Goal: Transaction & Acquisition: Purchase product/service

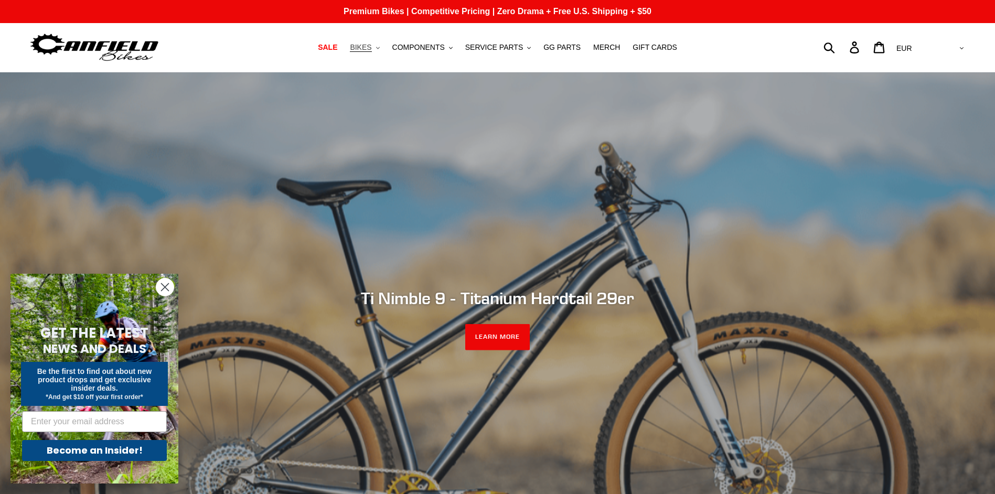
click at [371, 50] on span "BIKES" at bounding box center [361, 47] width 22 height 9
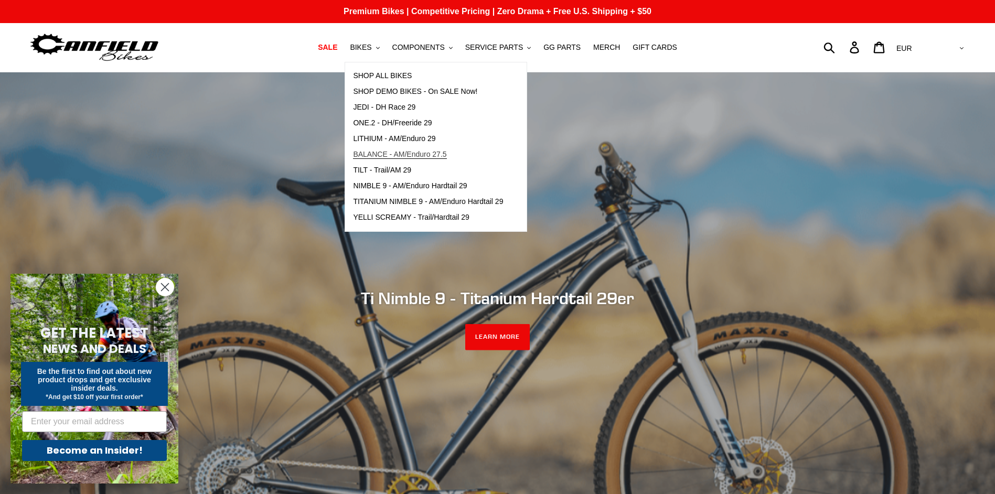
click at [431, 155] on span "BALANCE - AM/Enduro 27.5" at bounding box center [399, 154] width 93 height 9
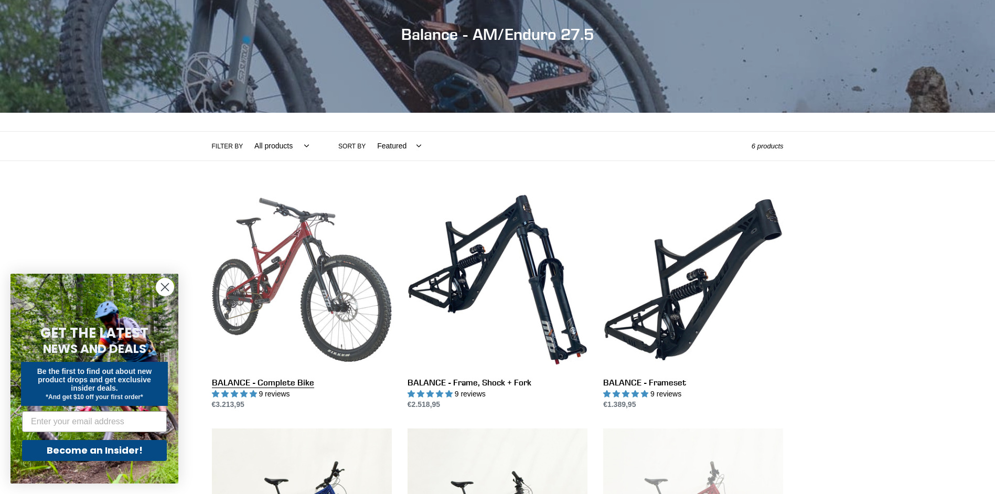
scroll to position [157, 0]
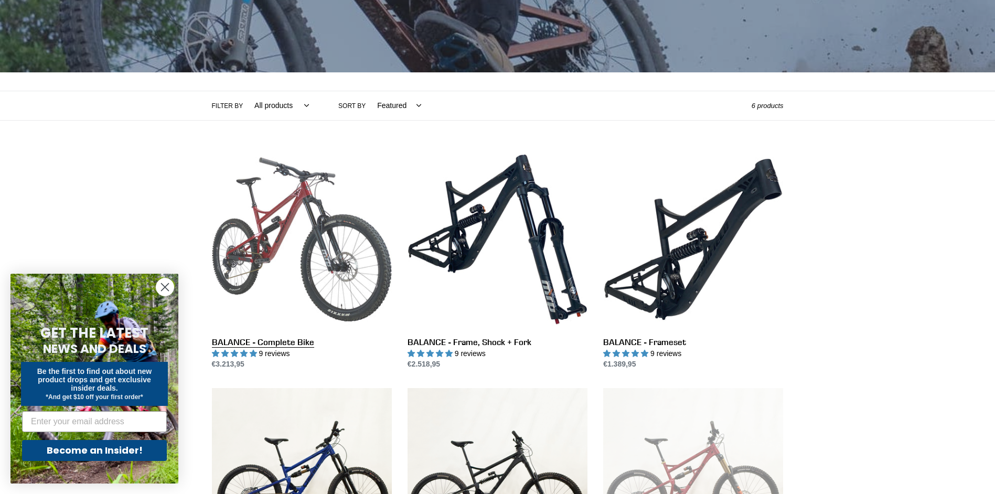
click at [278, 230] on link "BALANCE - Complete Bike" at bounding box center [302, 259] width 180 height 221
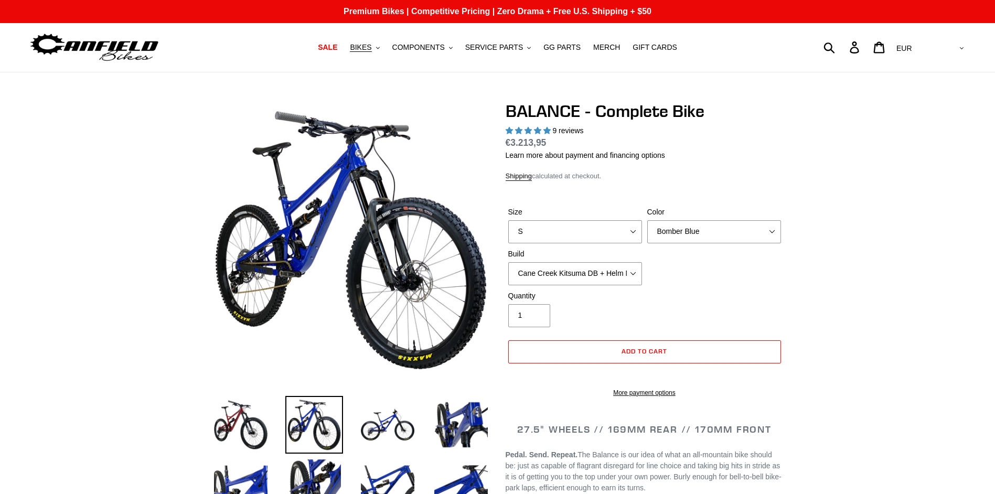
select select "highest-rating"
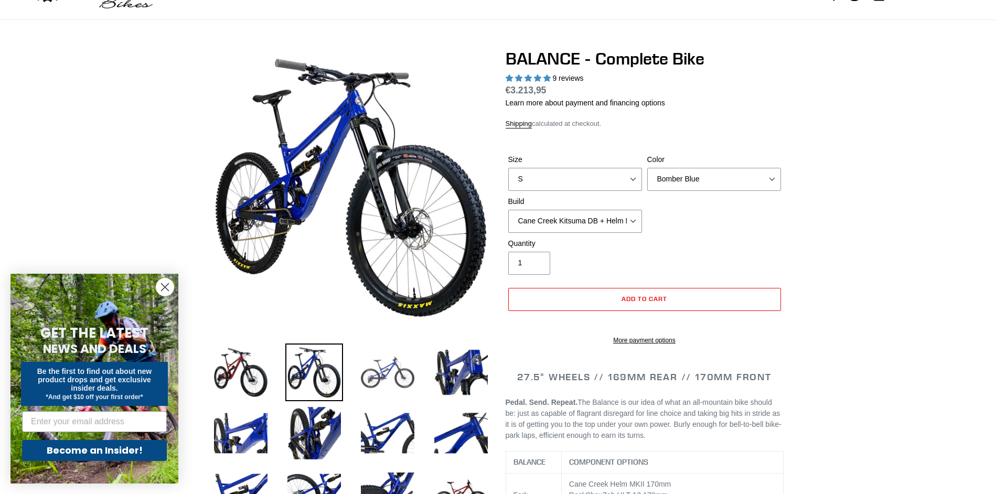
click at [380, 379] on img at bounding box center [388, 372] width 58 height 58
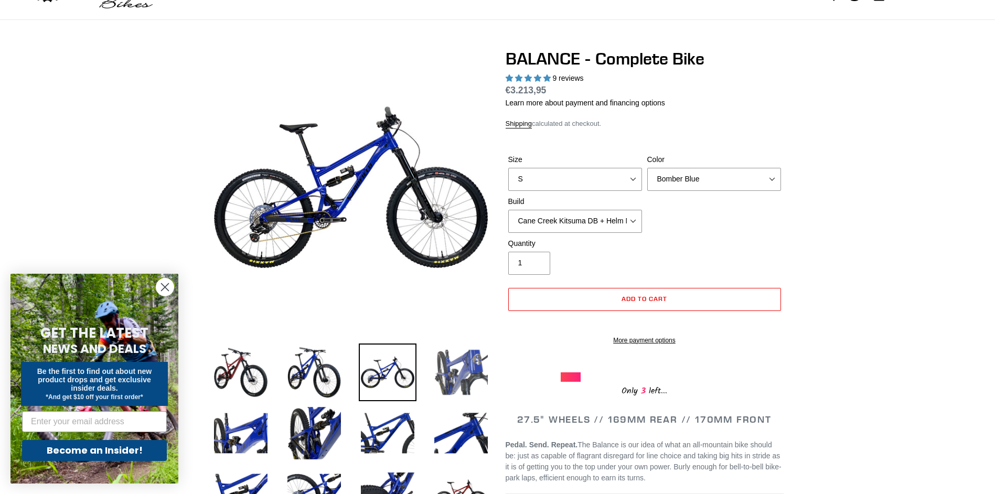
click at [445, 359] on img at bounding box center [461, 372] width 58 height 58
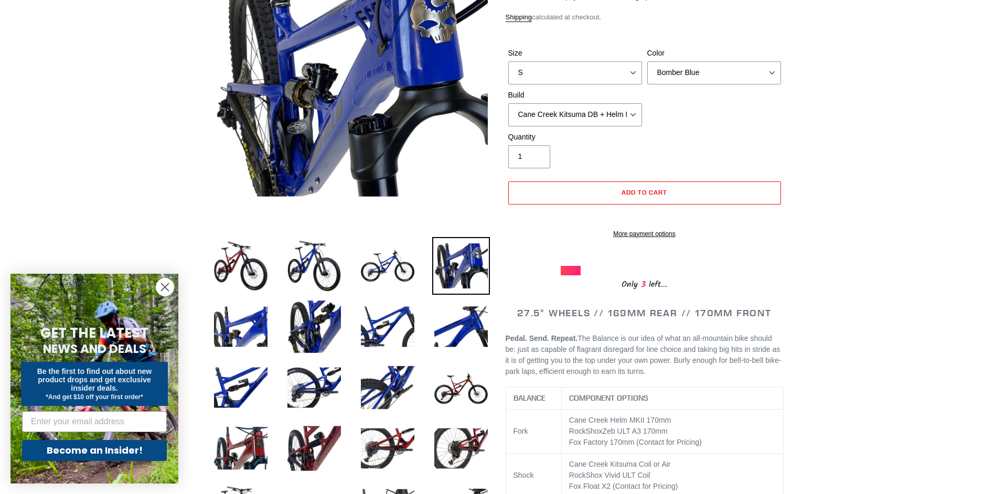
scroll to position [210, 0]
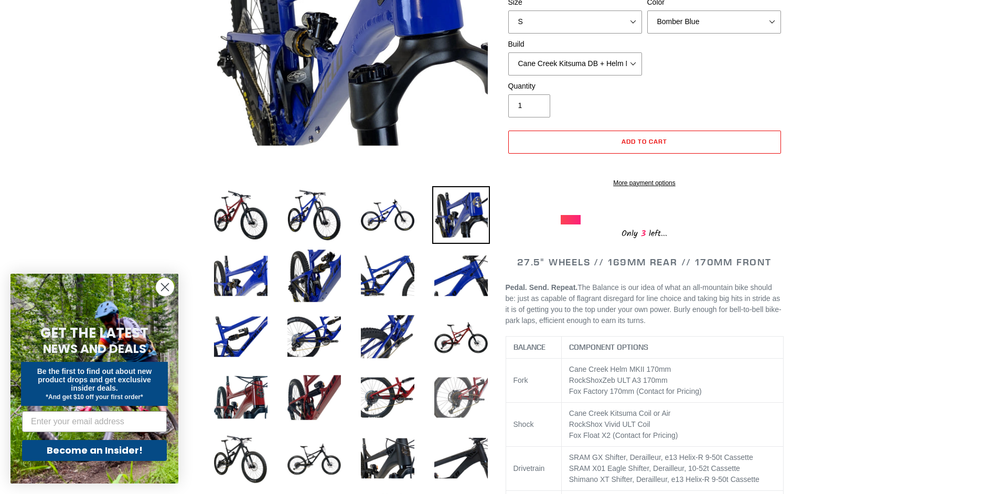
click at [469, 390] on img at bounding box center [461, 398] width 58 height 58
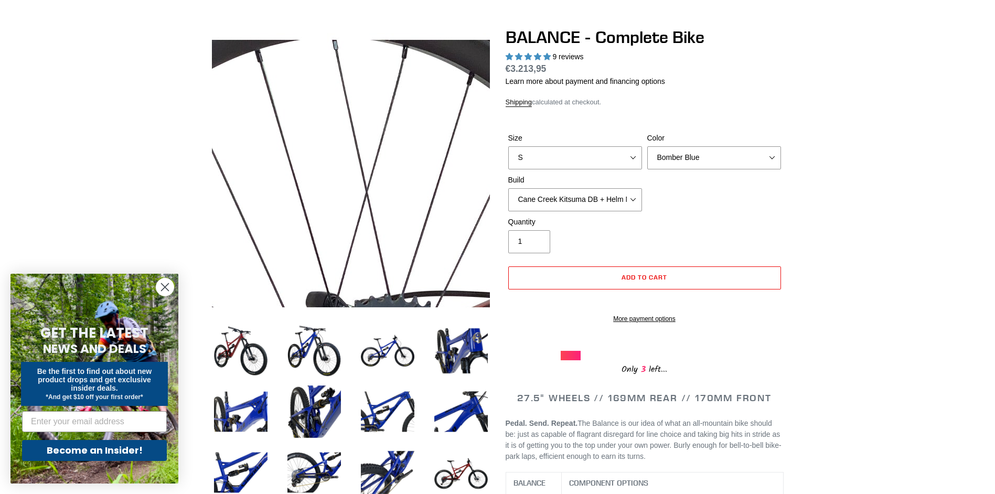
scroll to position [0, 0]
